Goal: Complete application form: Complete application form

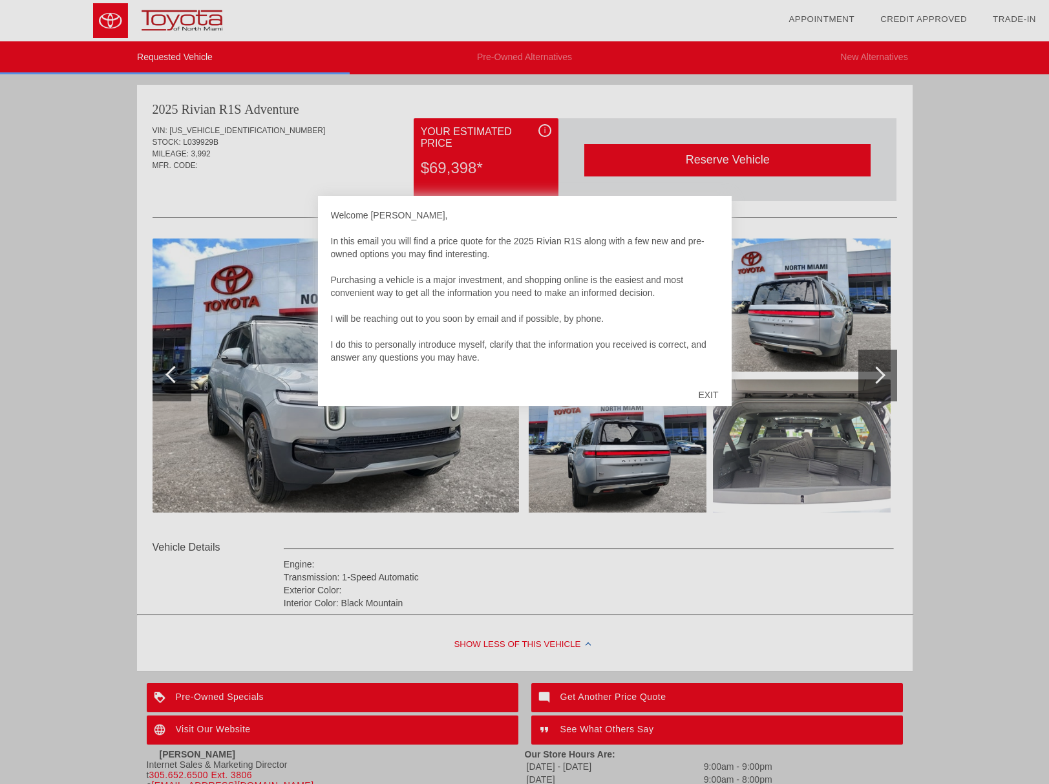
click at [709, 395] on div "EXIT" at bounding box center [708, 395] width 46 height 39
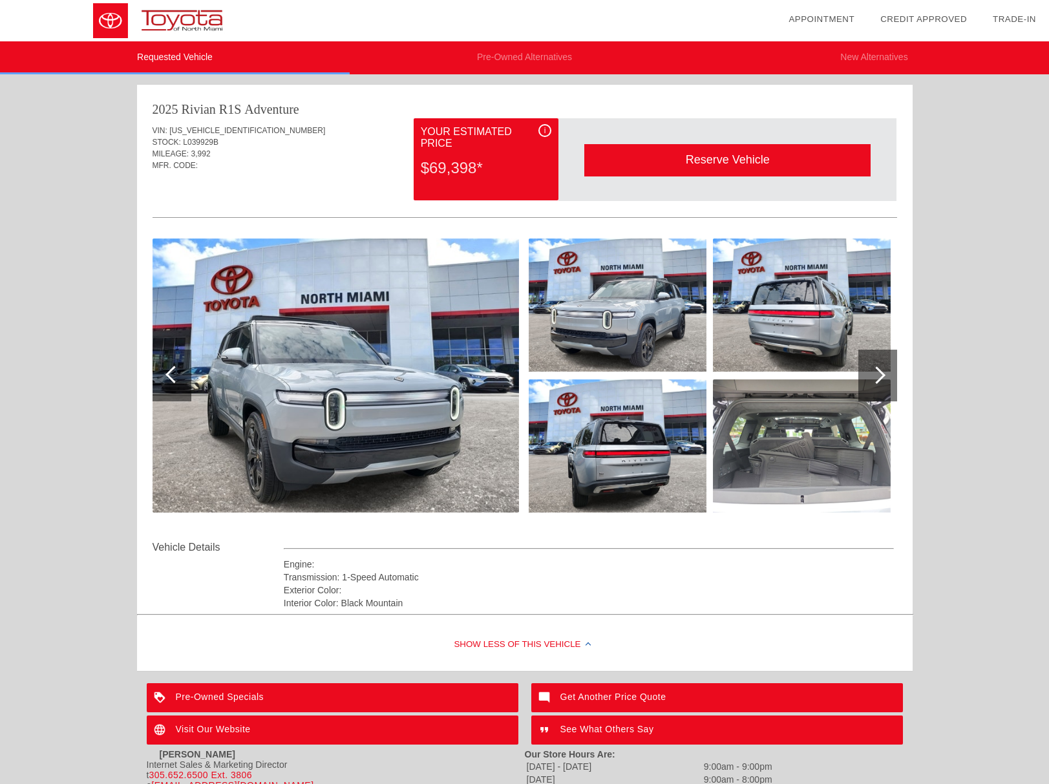
click at [885, 377] on div at bounding box center [877, 376] width 39 height 52
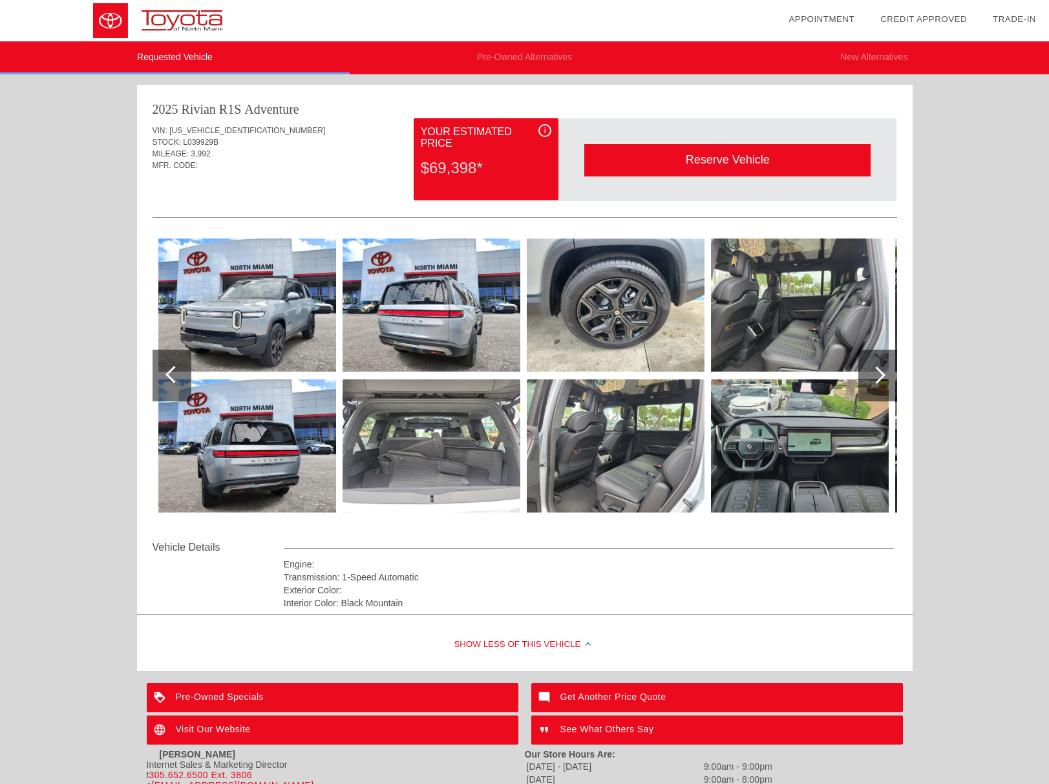
click at [885, 377] on div at bounding box center [877, 376] width 39 height 52
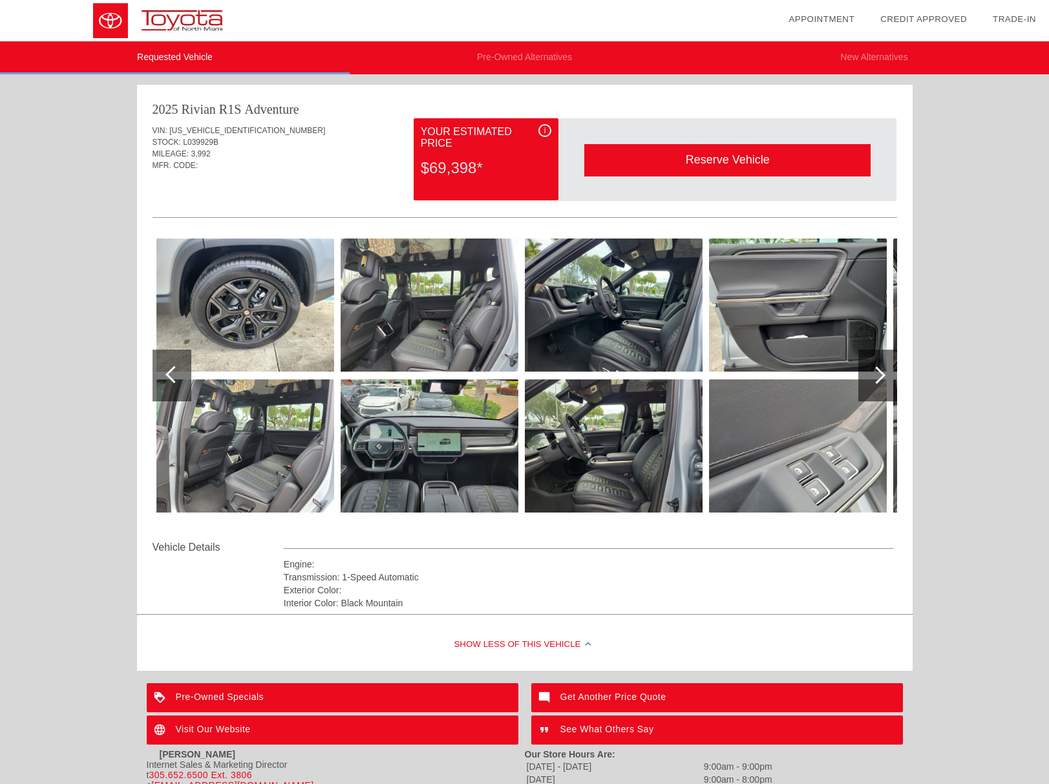
click at [885, 377] on div at bounding box center [877, 376] width 39 height 52
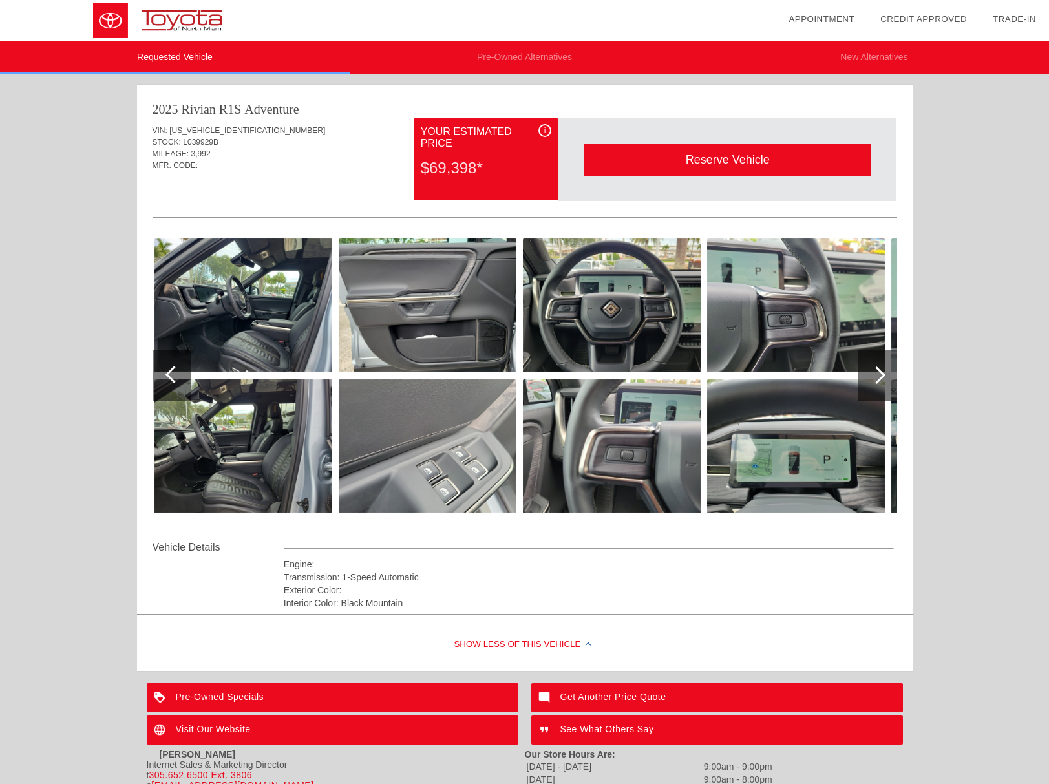
click at [885, 377] on div at bounding box center [877, 376] width 39 height 52
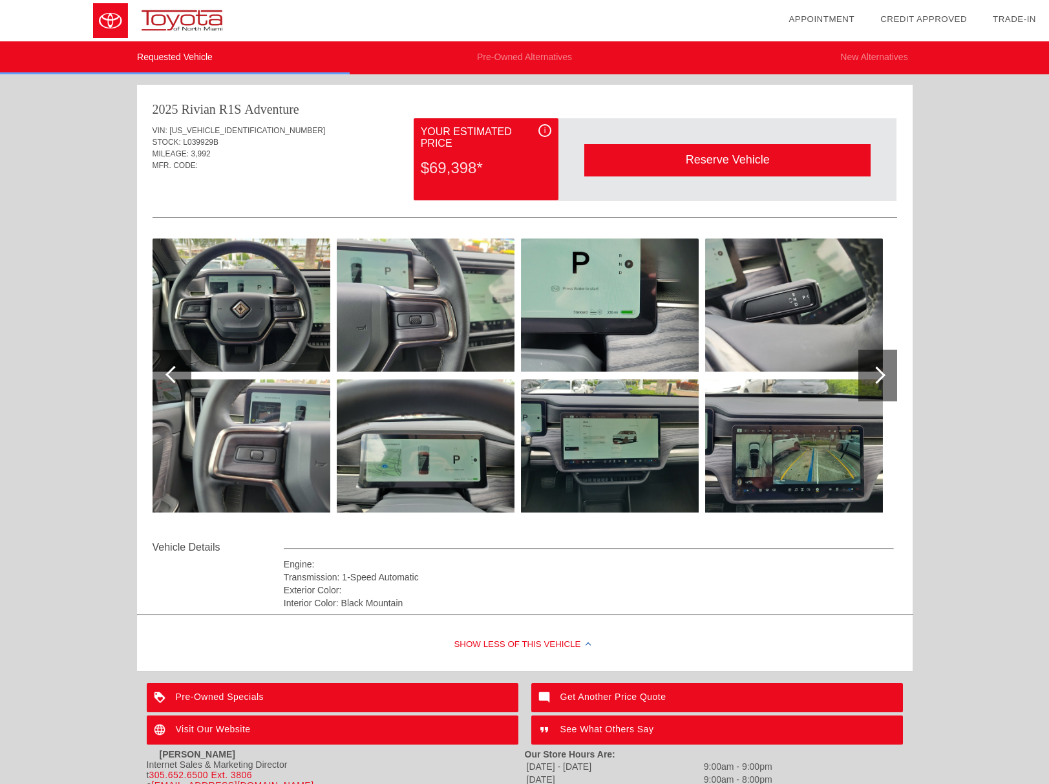
click at [885, 377] on div at bounding box center [877, 376] width 39 height 52
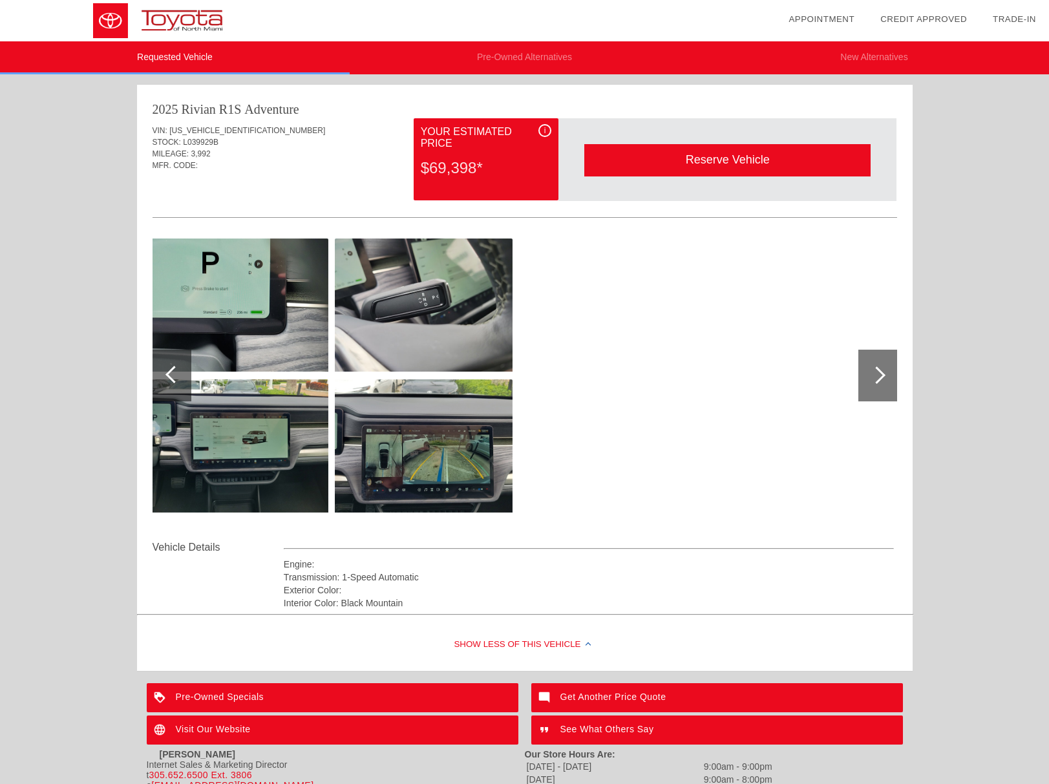
click at [885, 377] on div at bounding box center [877, 376] width 39 height 52
click at [163, 376] on div at bounding box center [172, 376] width 39 height 52
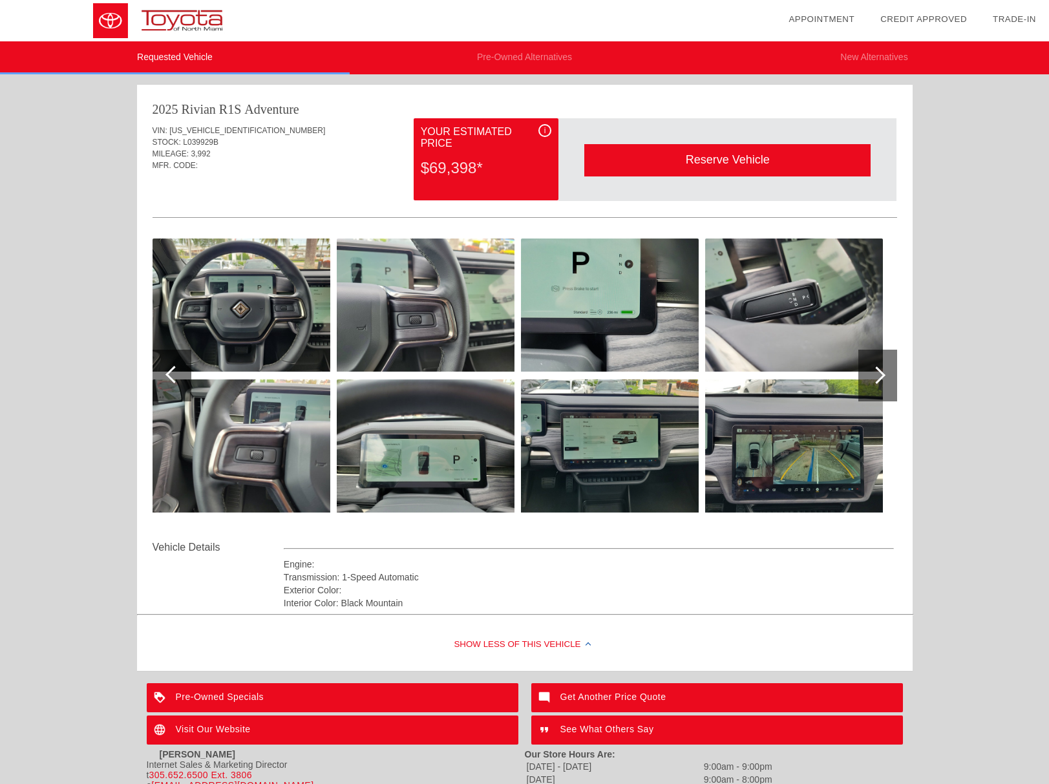
click at [164, 375] on div at bounding box center [172, 376] width 39 height 52
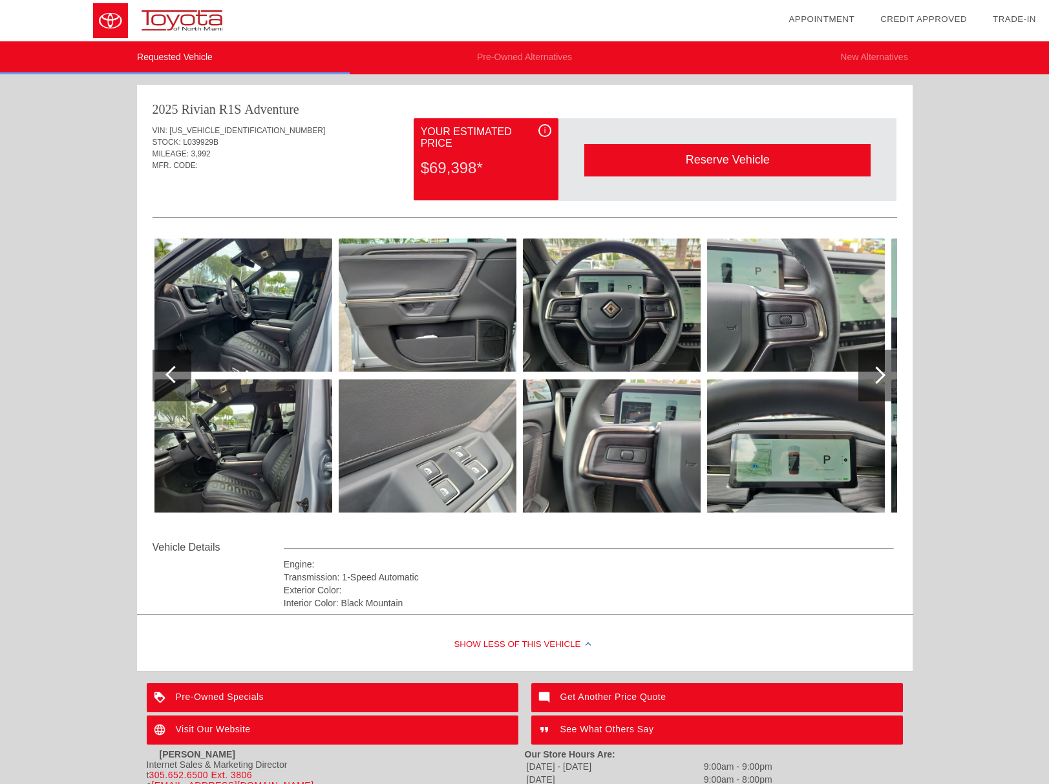
click at [164, 375] on div at bounding box center [172, 376] width 39 height 52
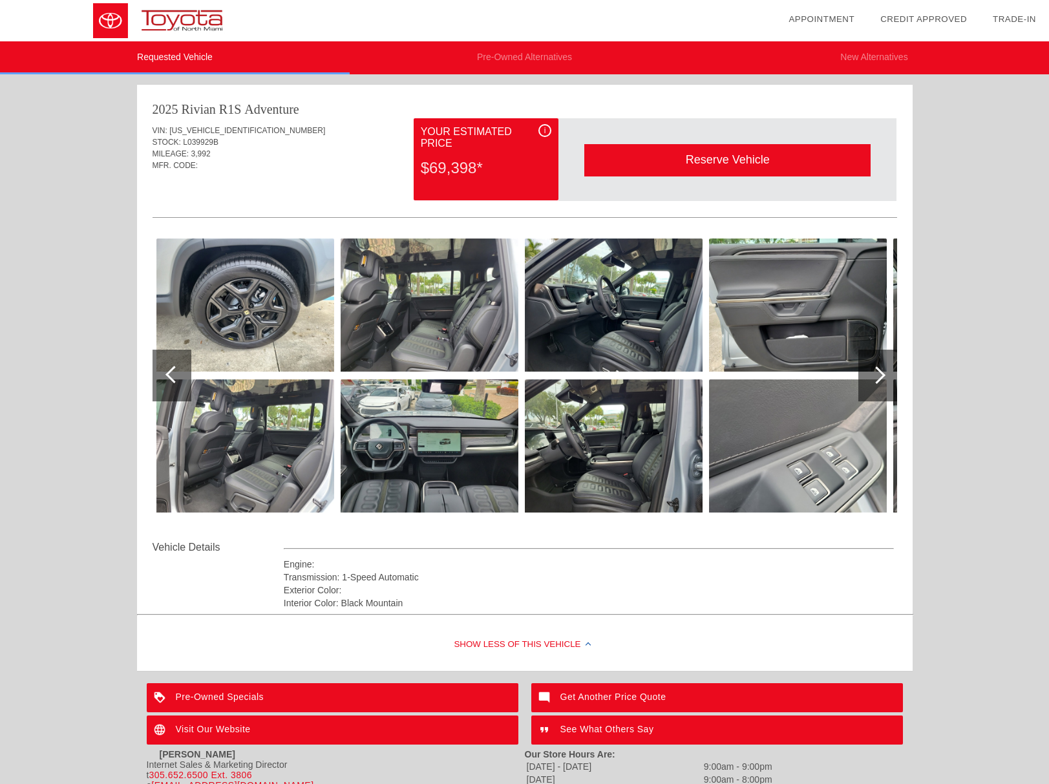
click at [164, 375] on div at bounding box center [172, 376] width 39 height 52
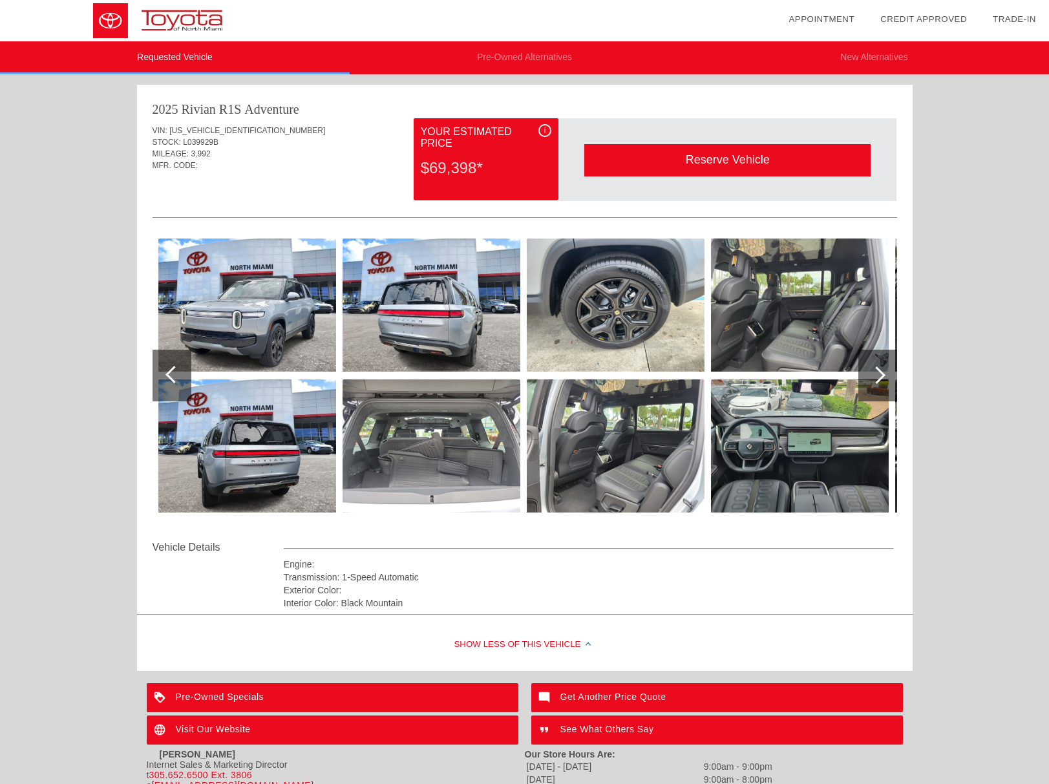
click at [164, 375] on div at bounding box center [172, 376] width 39 height 52
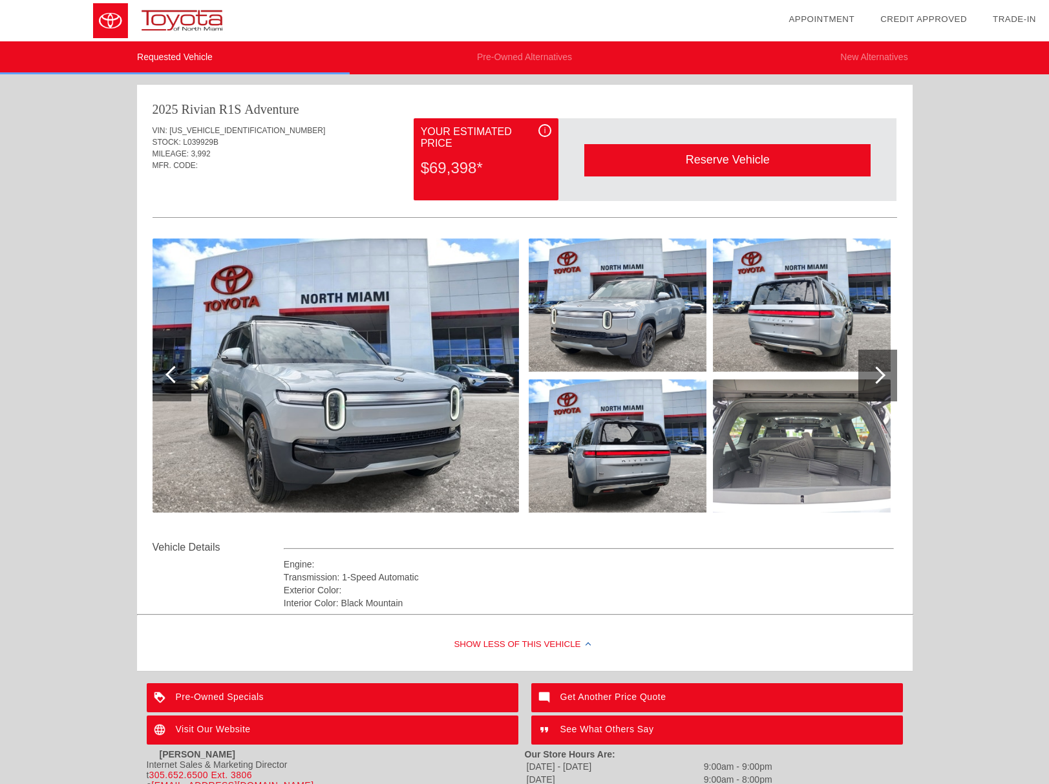
click at [335, 436] on img at bounding box center [336, 376] width 366 height 274
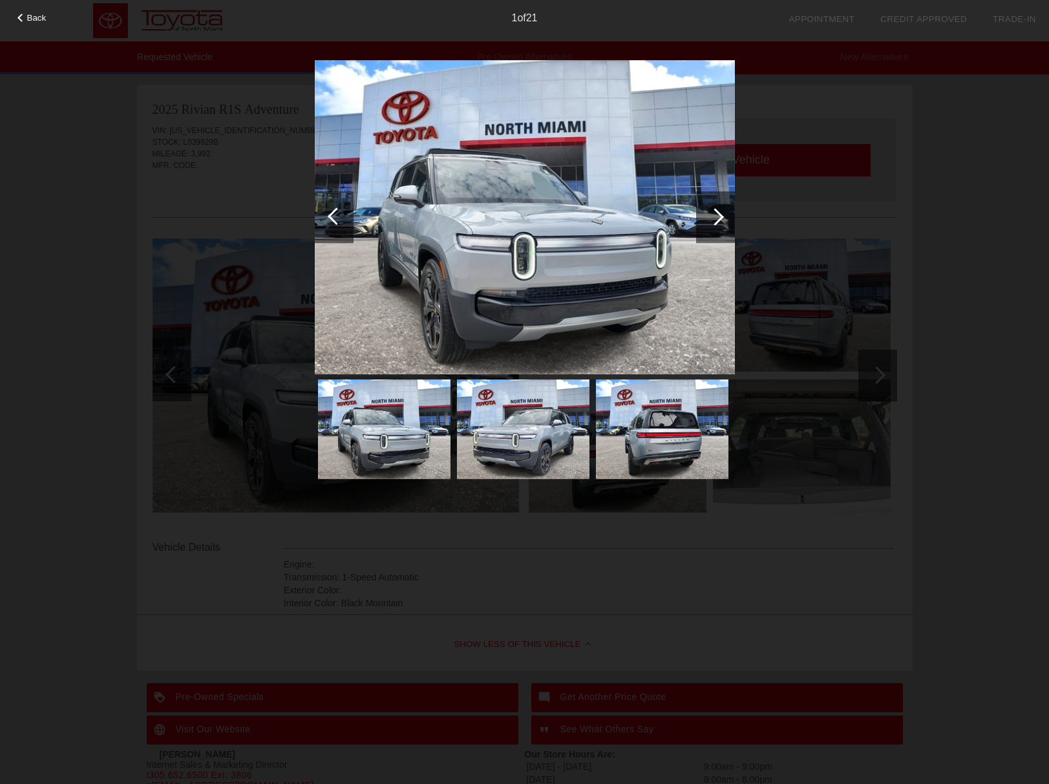
click at [502, 348] on img at bounding box center [525, 217] width 420 height 314
click at [721, 220] on div at bounding box center [715, 217] width 39 height 52
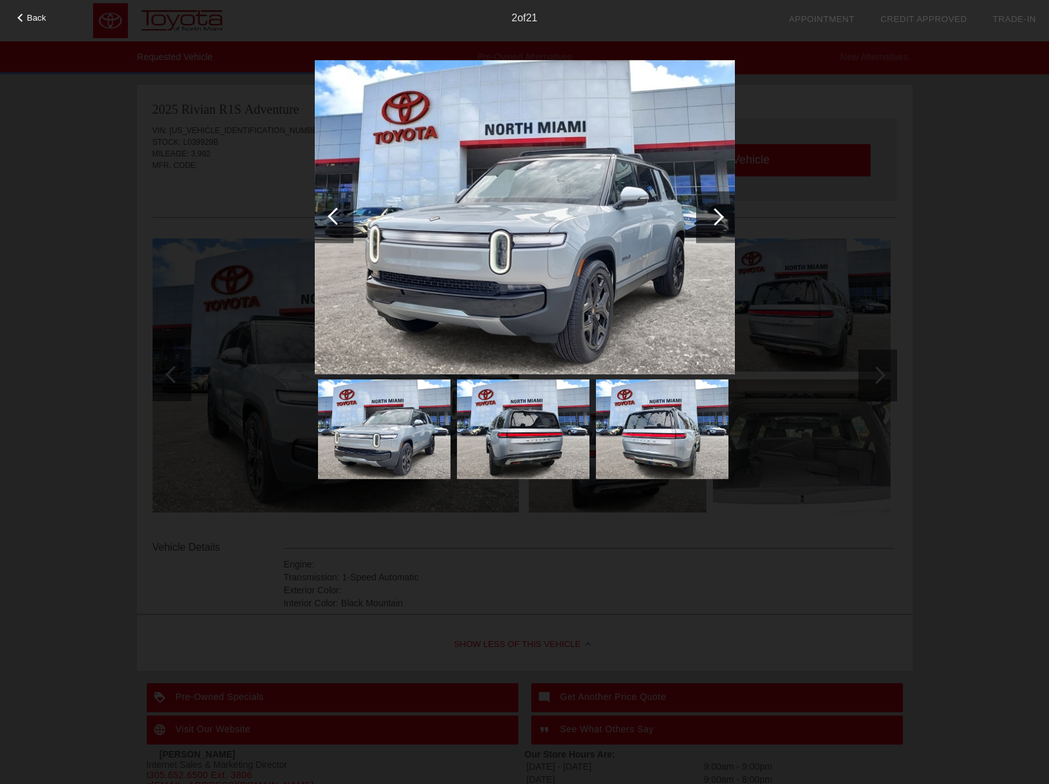
click at [721, 220] on div at bounding box center [715, 217] width 39 height 52
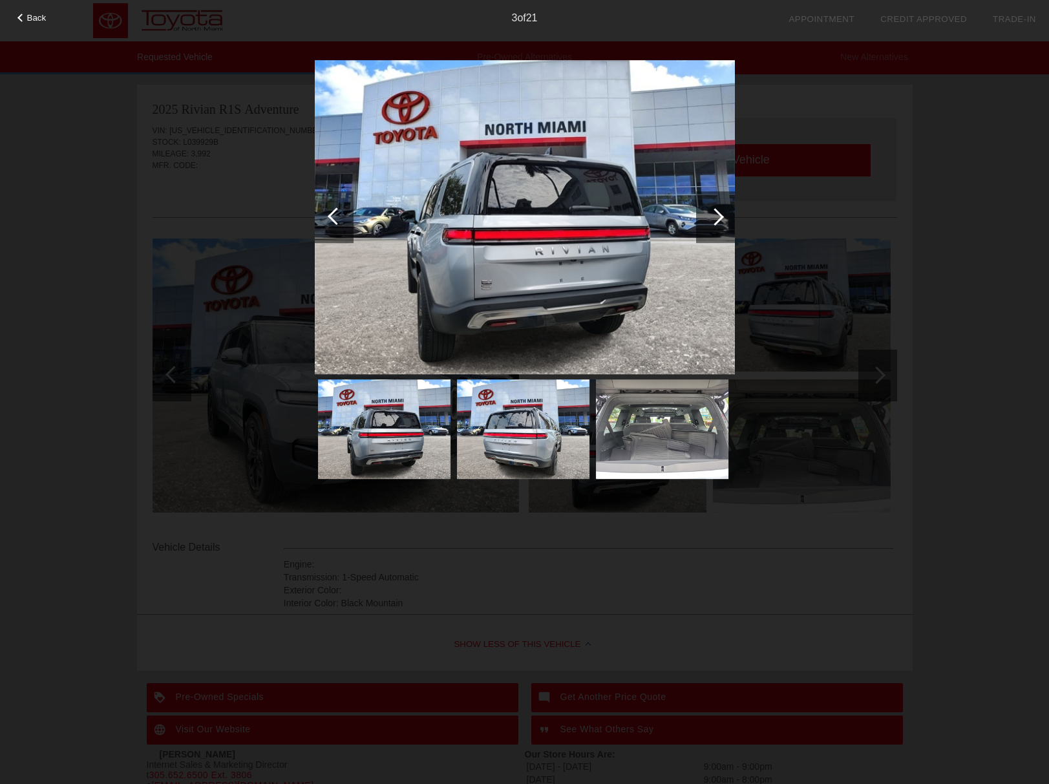
click at [726, 221] on div at bounding box center [715, 217] width 39 height 52
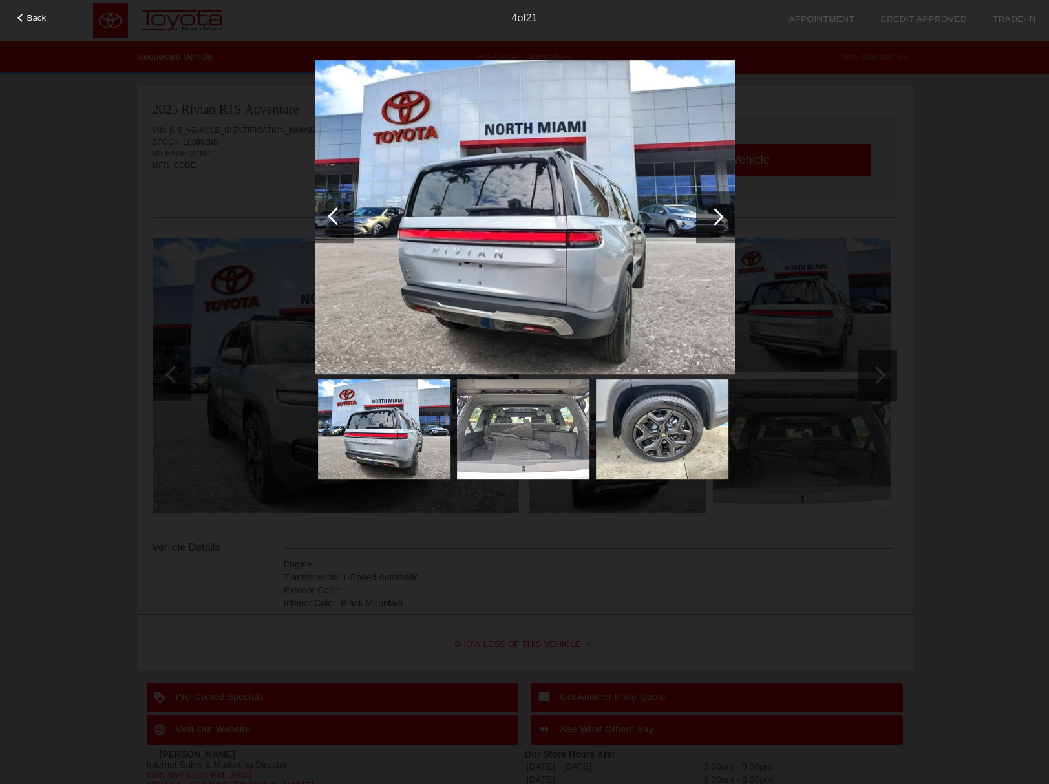
click at [38, 19] on span "Back" at bounding box center [36, 18] width 19 height 10
